Goal: Information Seeking & Learning: Learn about a topic

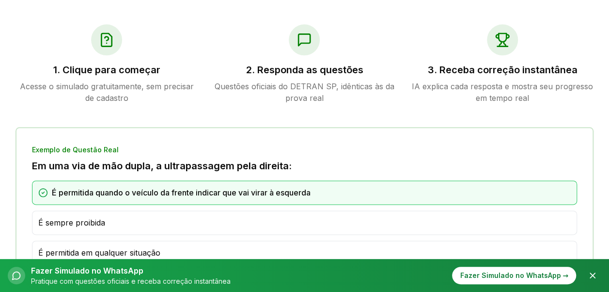
scroll to position [485, 0]
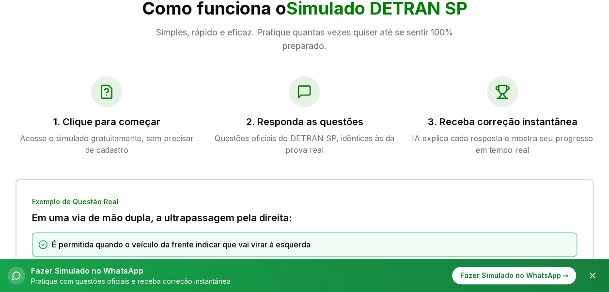
click at [98, 90] on div at bounding box center [106, 91] width 31 height 31
click at [112, 87] on icon at bounding box center [107, 92] width 16 height 16
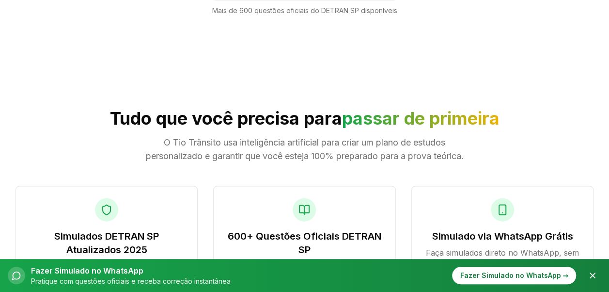
scroll to position [872, 0]
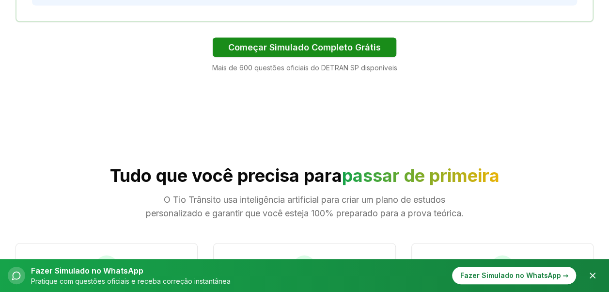
click at [243, 49] on button "Começar Simulado Completo Grátis" at bounding box center [305, 46] width 184 height 19
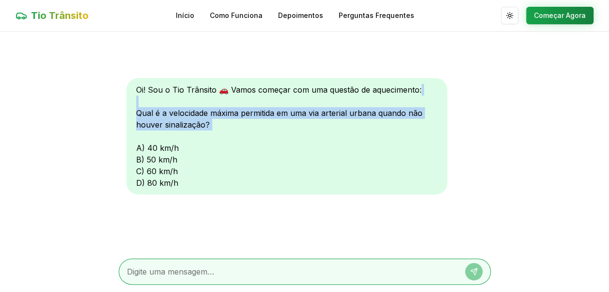
drag, startPoint x: 147, startPoint y: 103, endPoint x: 251, endPoint y: 134, distance: 108.7
click at [251, 134] on div "Oi! Sou o Tio Trânsito 🚗 Vamos começar com uma questão de aquecimento: Qual é a…" at bounding box center [286, 136] width 321 height 116
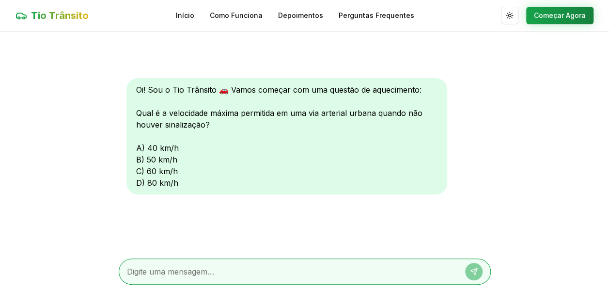
drag, startPoint x: 251, startPoint y: 134, endPoint x: 245, endPoint y: 165, distance: 32.0
click at [245, 165] on div "Oi! Sou o Tio Trânsito 🚗 Vamos começar com uma questão de aquecimento: Qual é a…" at bounding box center [286, 136] width 321 height 116
click at [204, 275] on textarea at bounding box center [291, 272] width 329 height 12
type textarea "c"
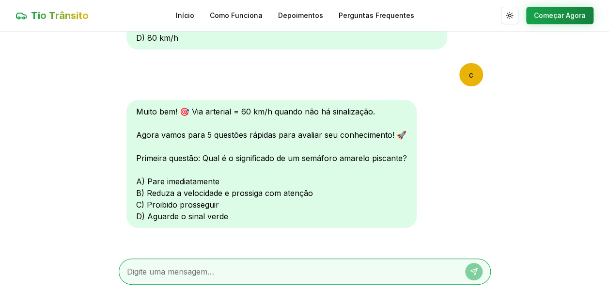
scroll to position [145, 0]
type textarea "b"
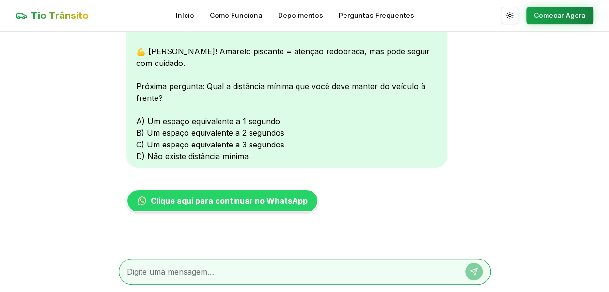
scroll to position [358, 0]
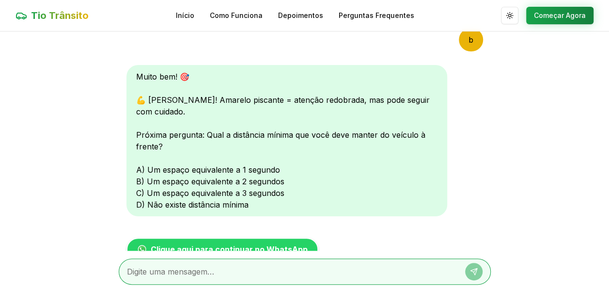
click at [205, 274] on textarea at bounding box center [291, 272] width 329 height 12
type textarea "c"
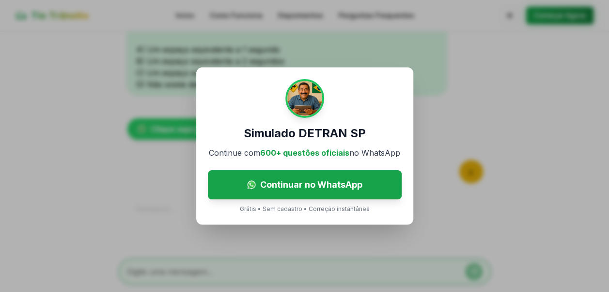
scroll to position [608, 0]
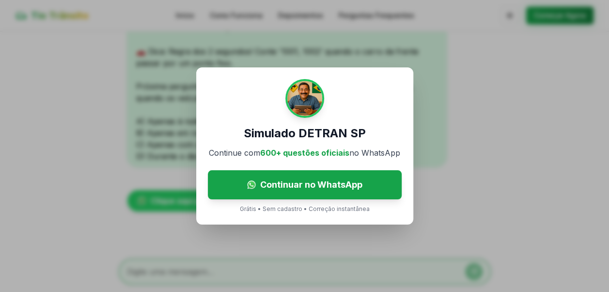
click at [426, 53] on div "Simulado DETRAN SP Continue com 600+ questões oficiais no WhatsApp Continuar no…" at bounding box center [304, 146] width 609 height 292
click at [77, 21] on div "Simulado DETRAN SP Continue com 600+ questões oficiais no WhatsApp Continuar no…" at bounding box center [304, 146] width 609 height 292
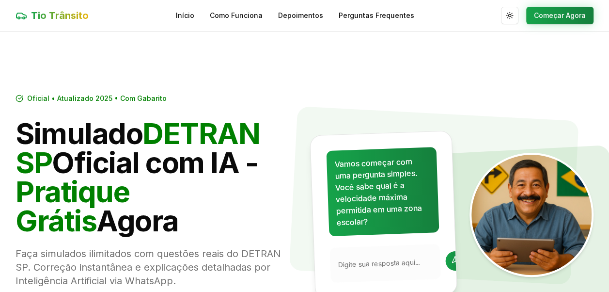
scroll to position [872, 0]
